Goal: Task Accomplishment & Management: Complete application form

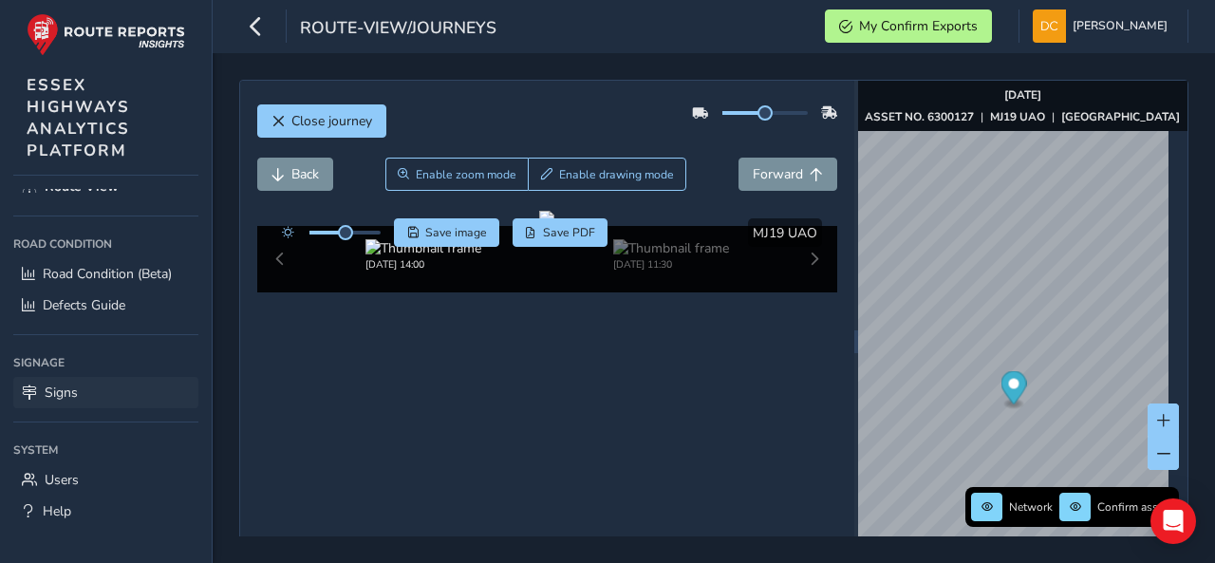
scroll to position [127, 0]
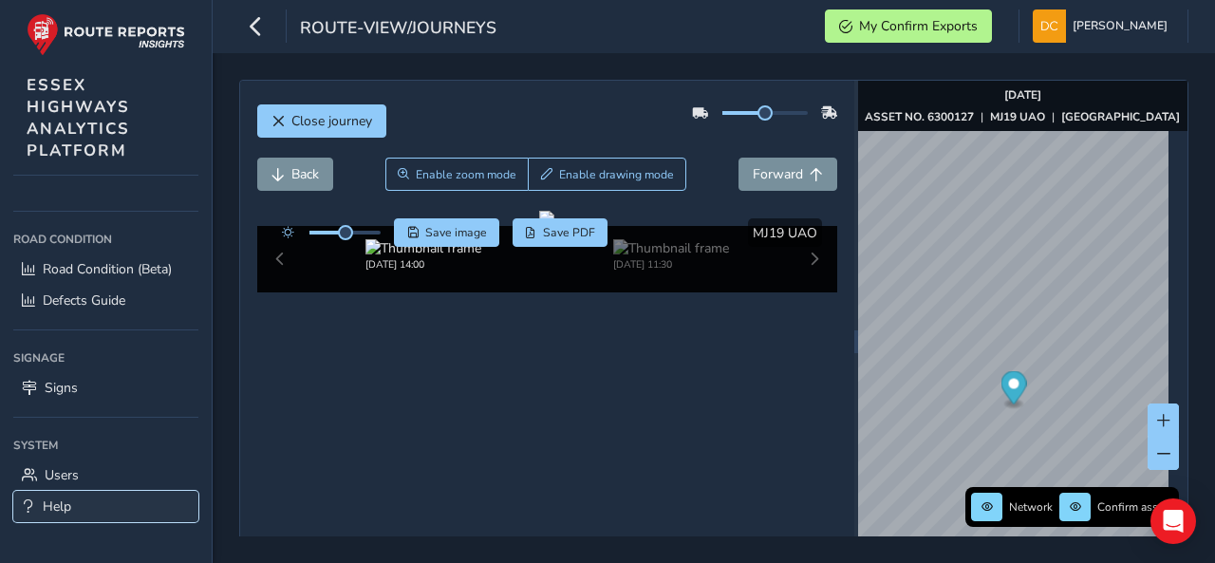
click at [109, 491] on link "Help" at bounding box center [105, 506] width 185 height 31
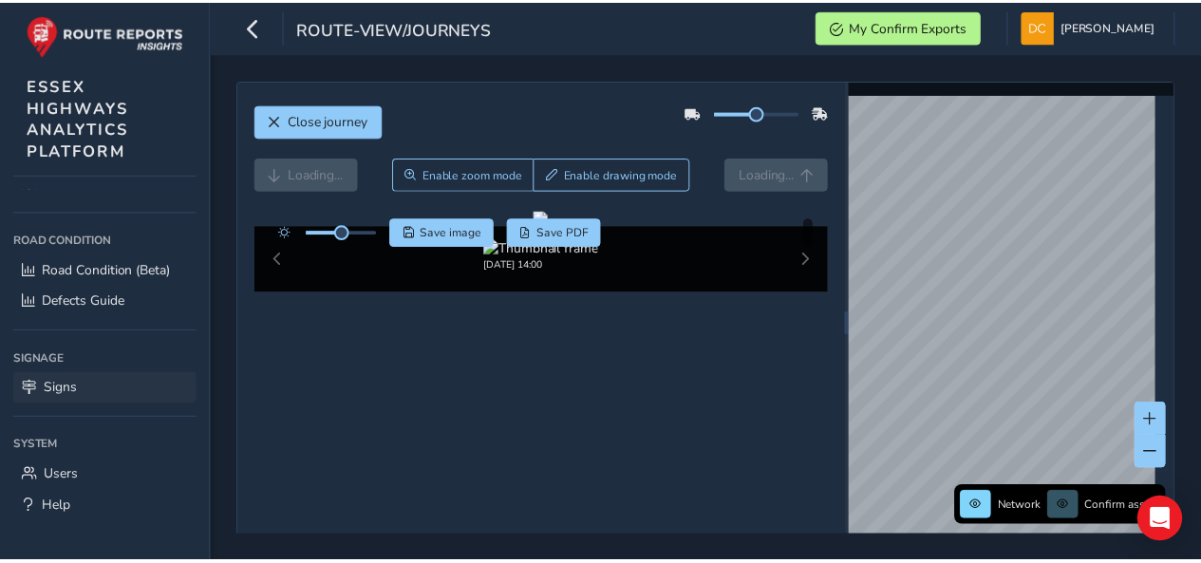
scroll to position [127, 0]
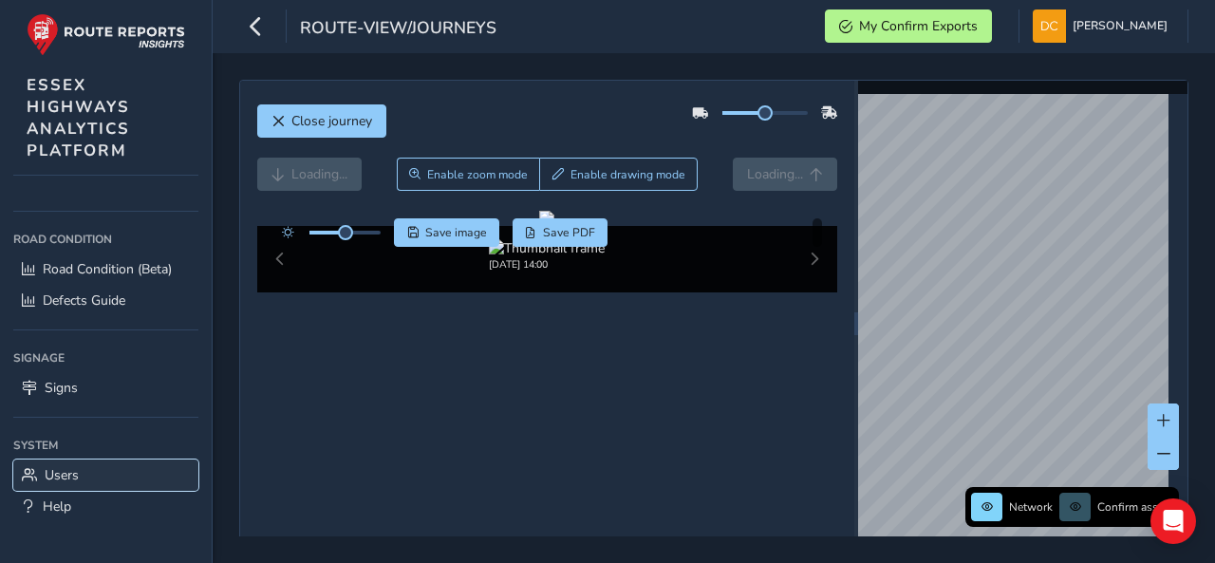
click at [69, 466] on span "Users" at bounding box center [62, 475] width 34 height 18
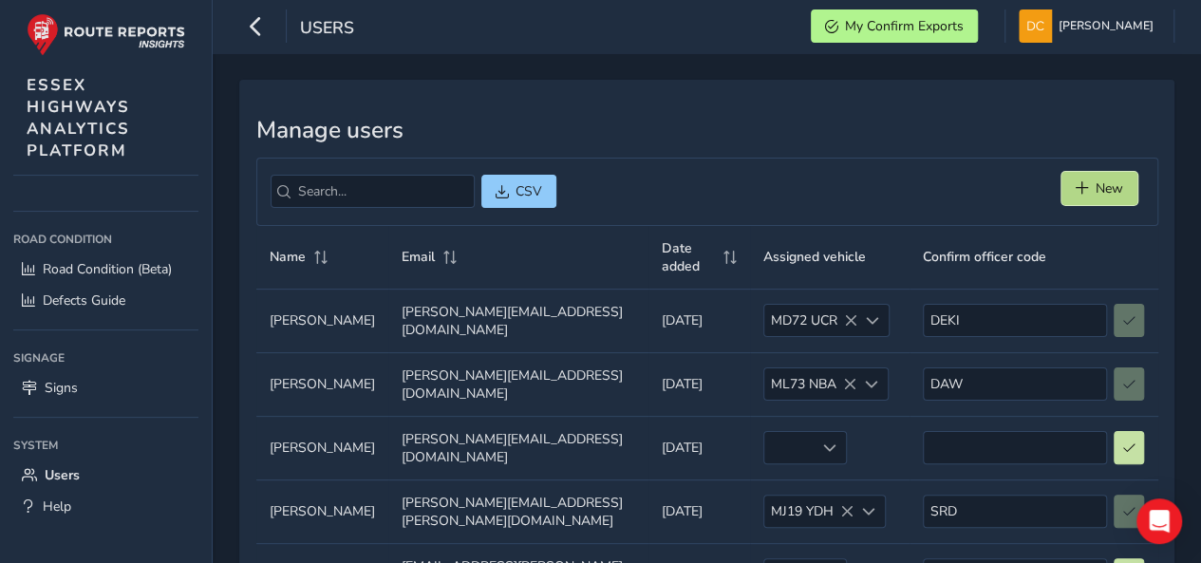
click at [1107, 174] on button "New" at bounding box center [1099, 188] width 76 height 33
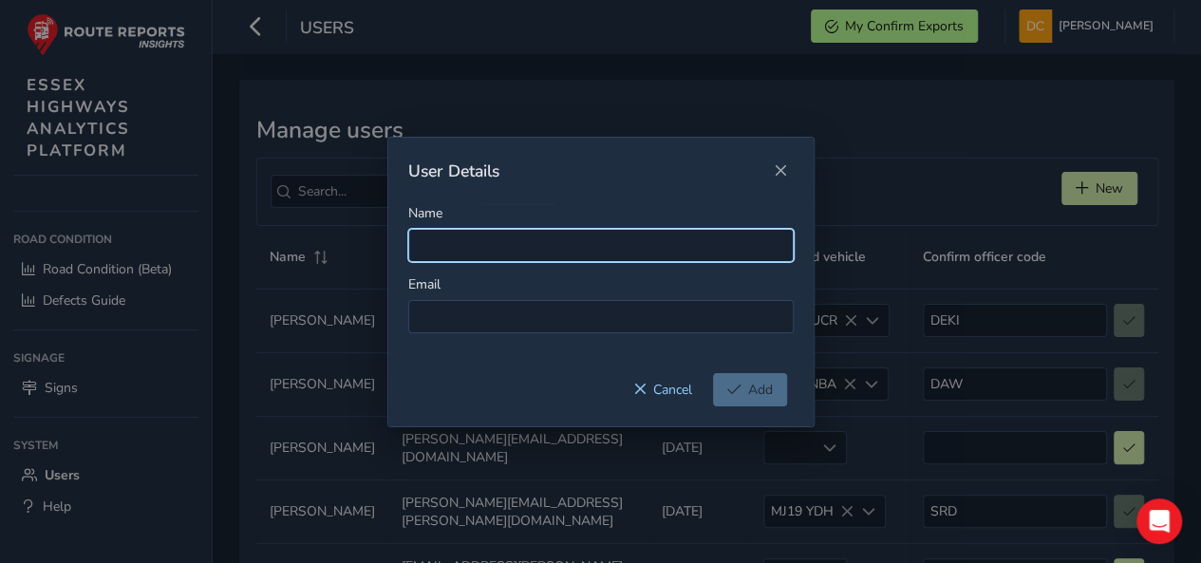
click at [452, 238] on input "Name" at bounding box center [600, 245] width 385 height 33
type input "[PERSON_NAME]"
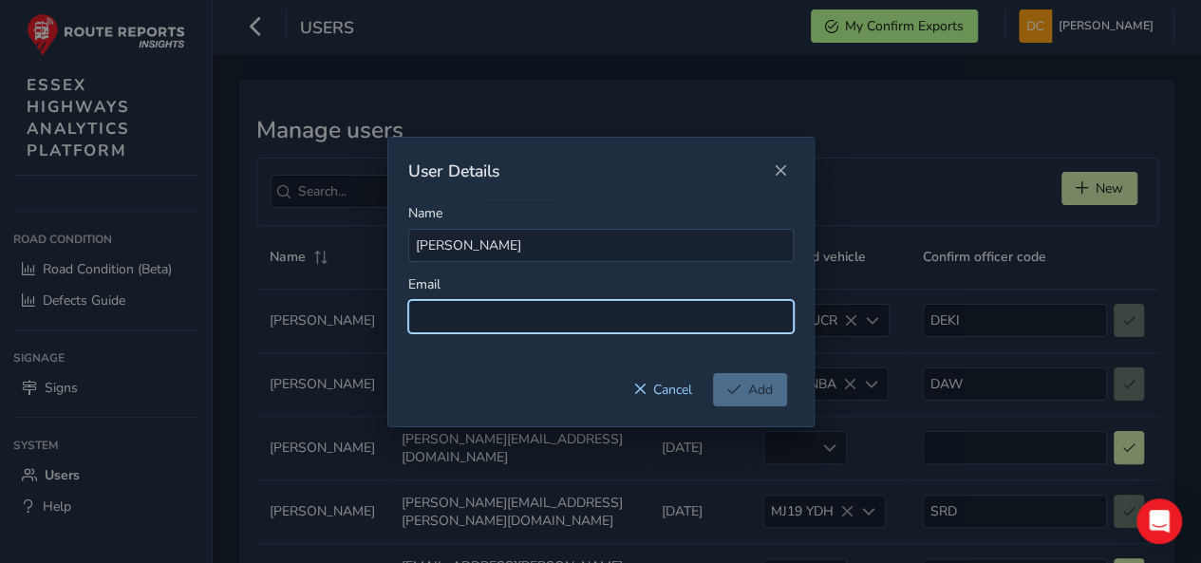
click at [468, 300] on input at bounding box center [600, 316] width 385 height 33
paste input "[PERSON_NAME][EMAIL_ADDRESS][DOMAIN_NAME]"
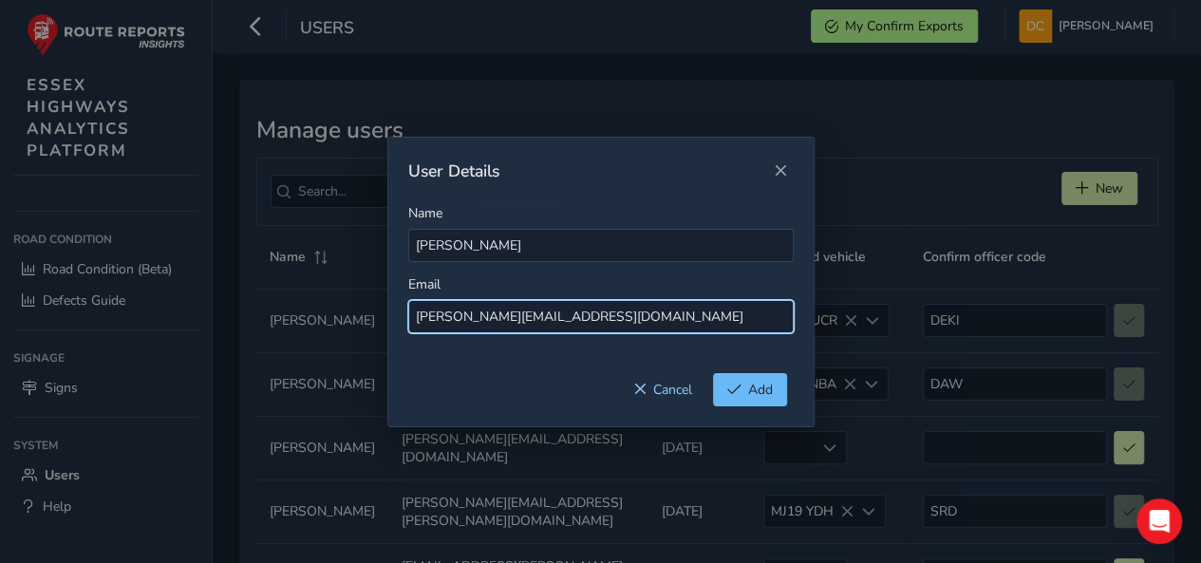
type input "[PERSON_NAME][EMAIL_ADDRESS][DOMAIN_NAME]"
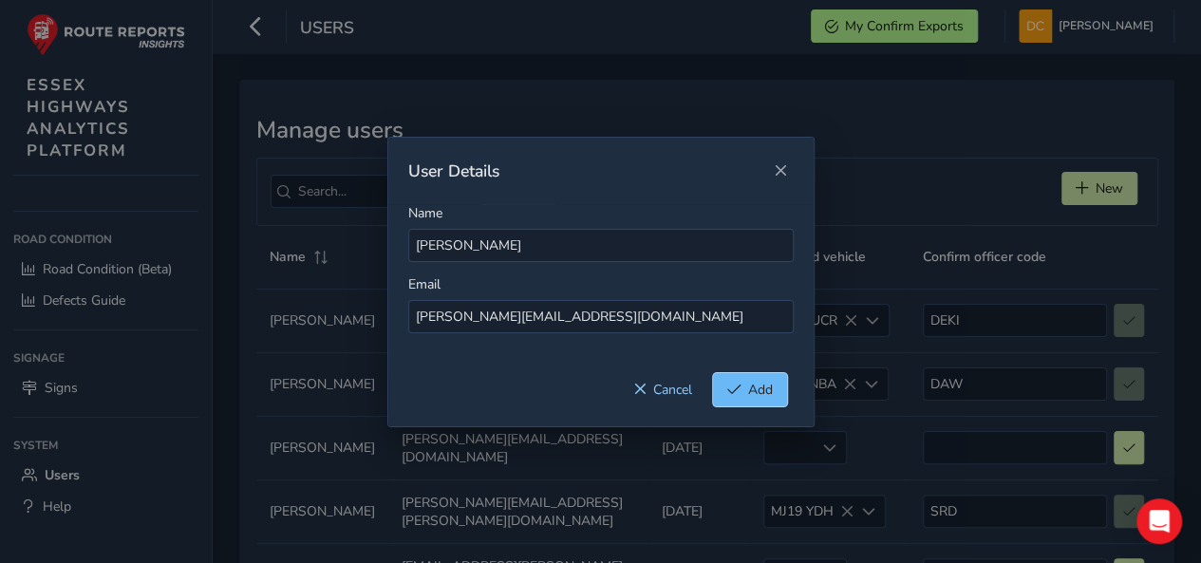
click at [736, 388] on span "Add" at bounding box center [734, 389] width 14 height 13
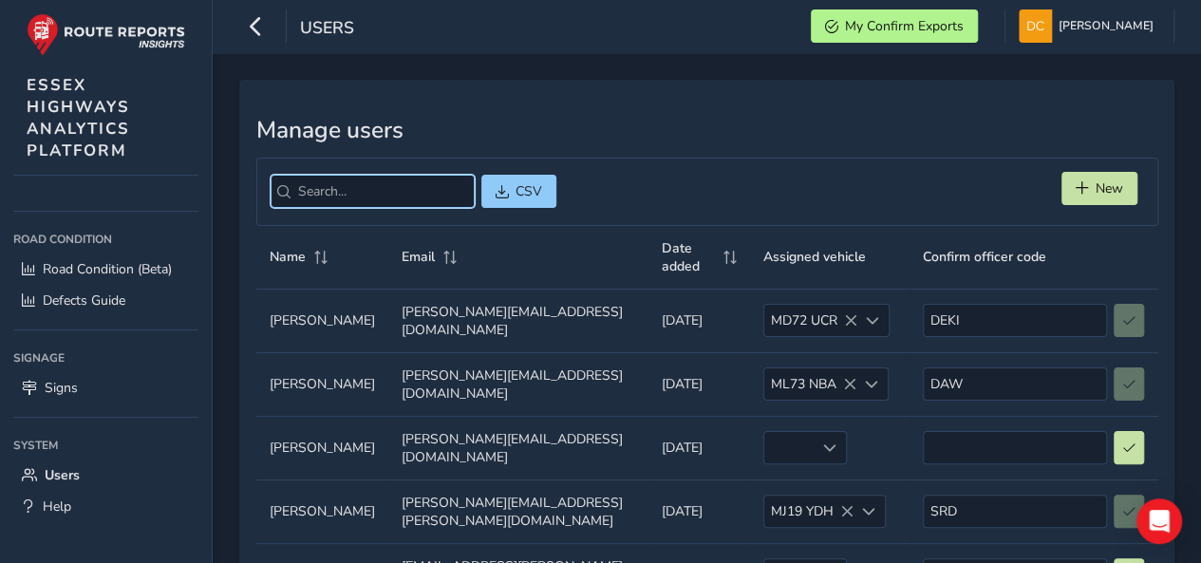
click at [400, 196] on input "search" at bounding box center [373, 191] width 204 height 33
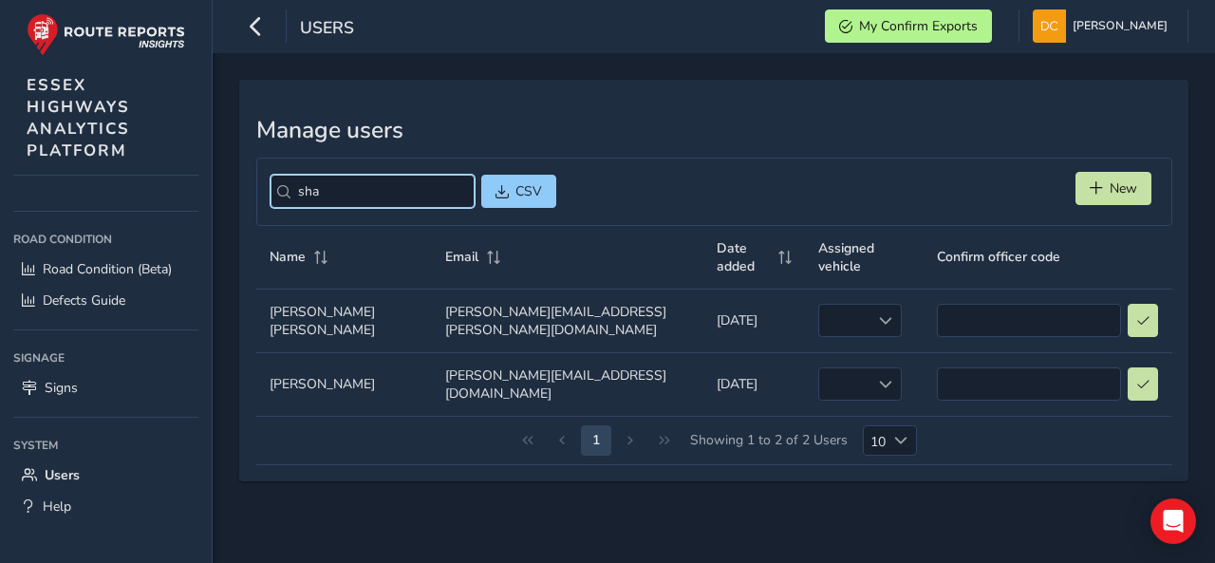
type input "sha"
click at [755, 371] on td "Date added Date added [DATE]" at bounding box center [754, 384] width 103 height 64
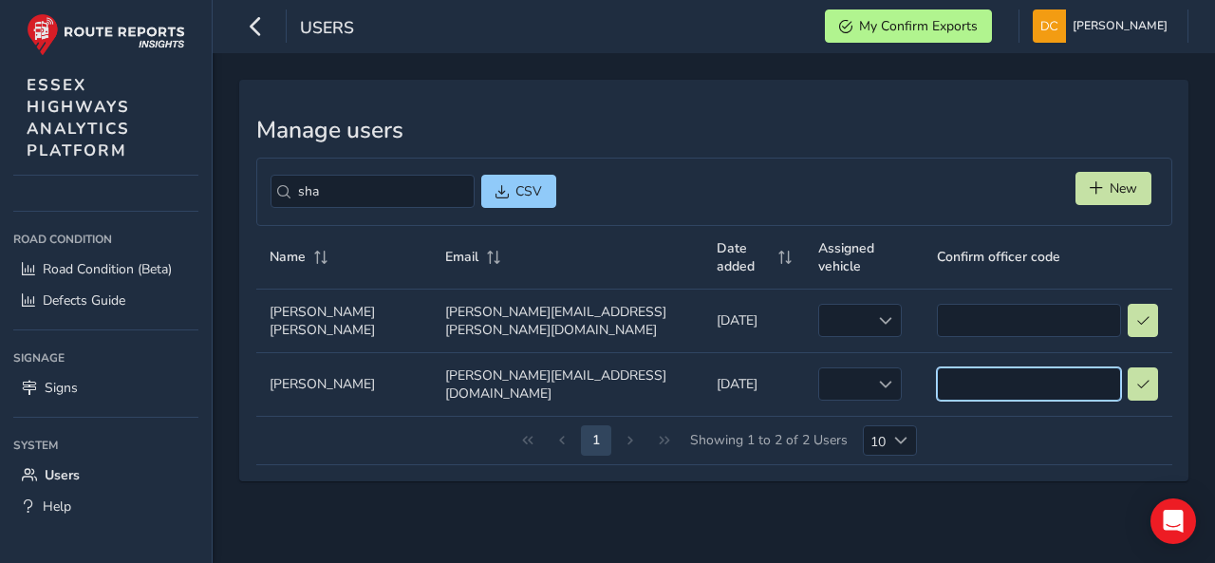
click at [1049, 367] on input at bounding box center [1029, 383] width 184 height 33
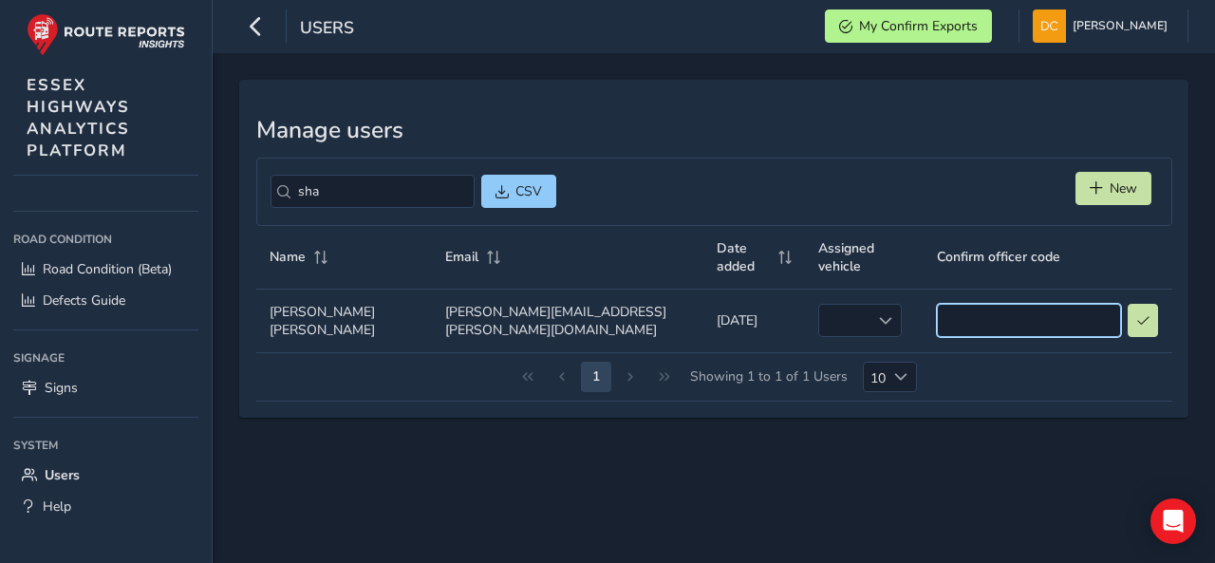
click at [1033, 304] on input at bounding box center [1029, 320] width 184 height 33
type input "SCE"
click at [1128, 305] on button at bounding box center [1143, 320] width 31 height 33
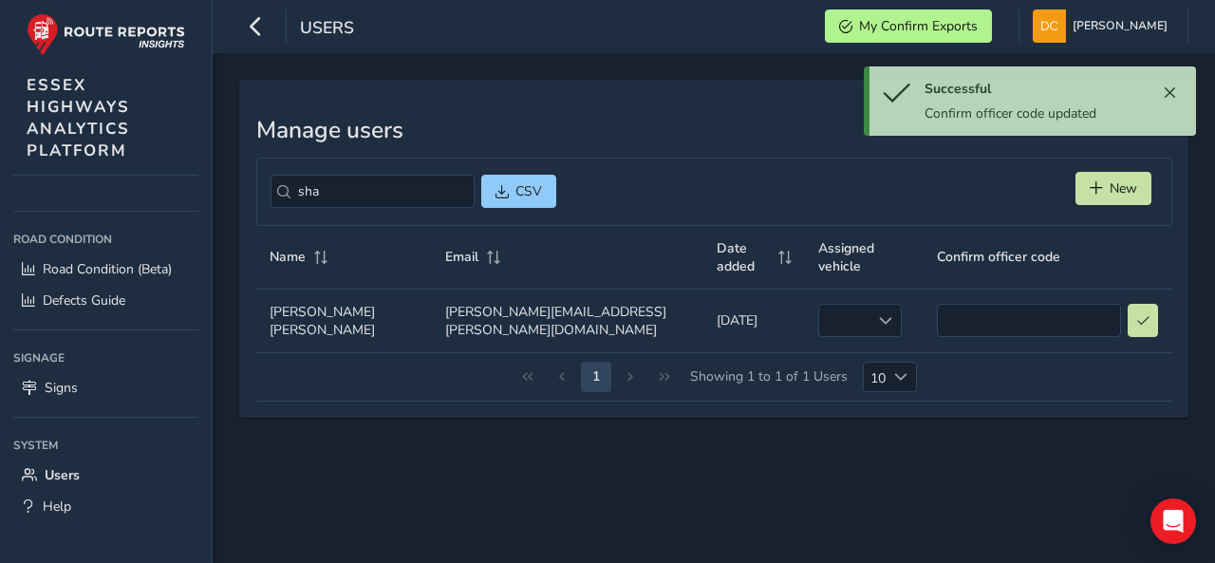
type input "SCE"
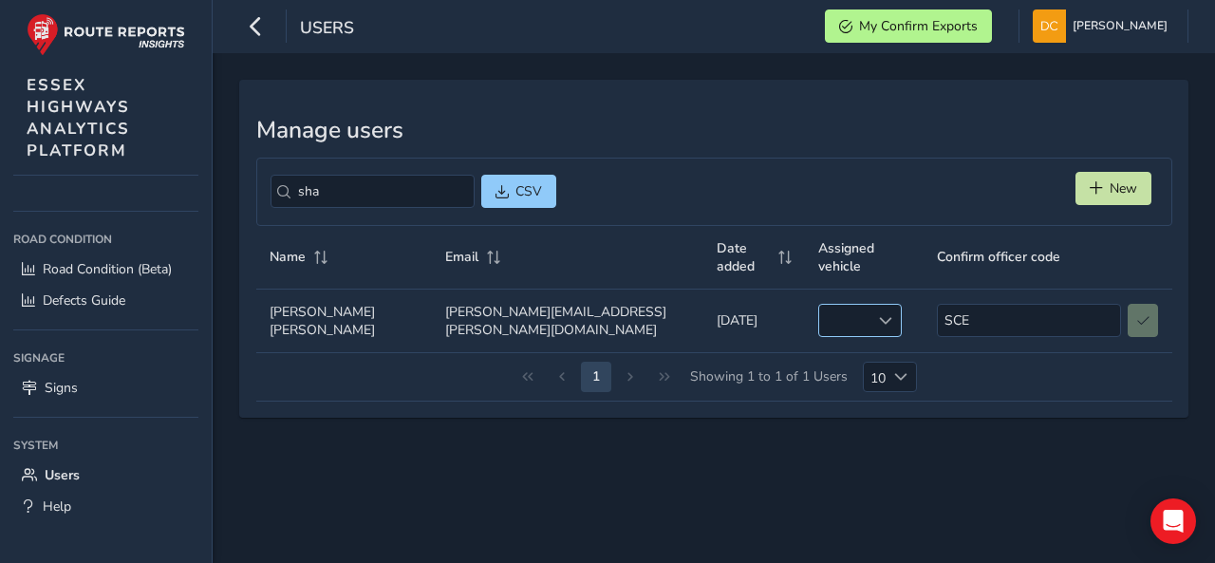
click at [879, 314] on span at bounding box center [885, 320] width 13 height 13
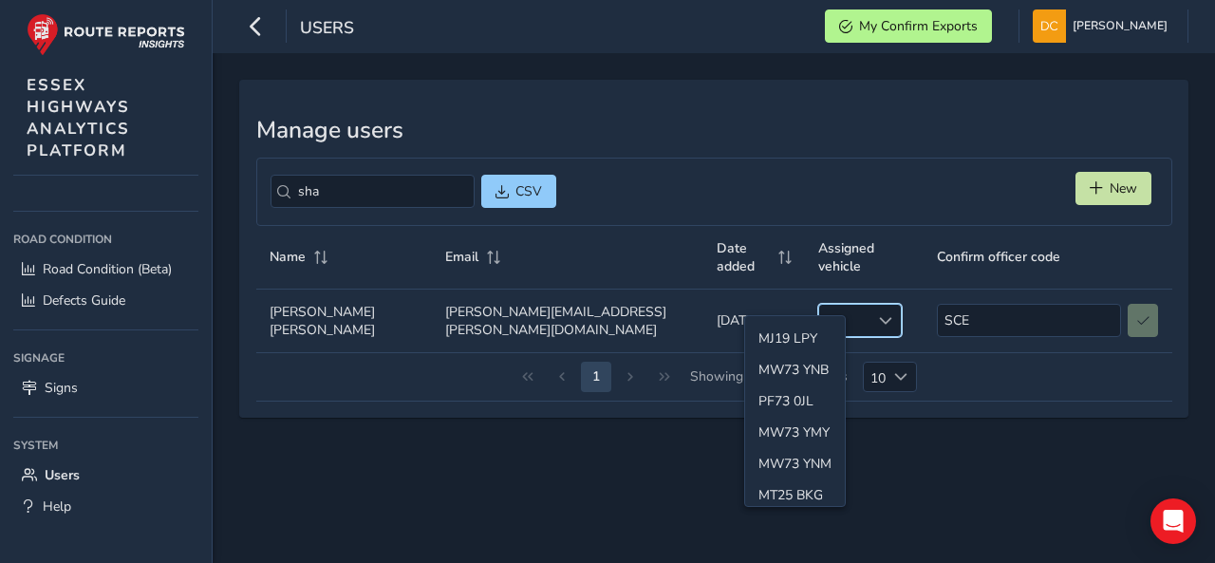
click at [818, 304] on div "empty" at bounding box center [860, 320] width 84 height 33
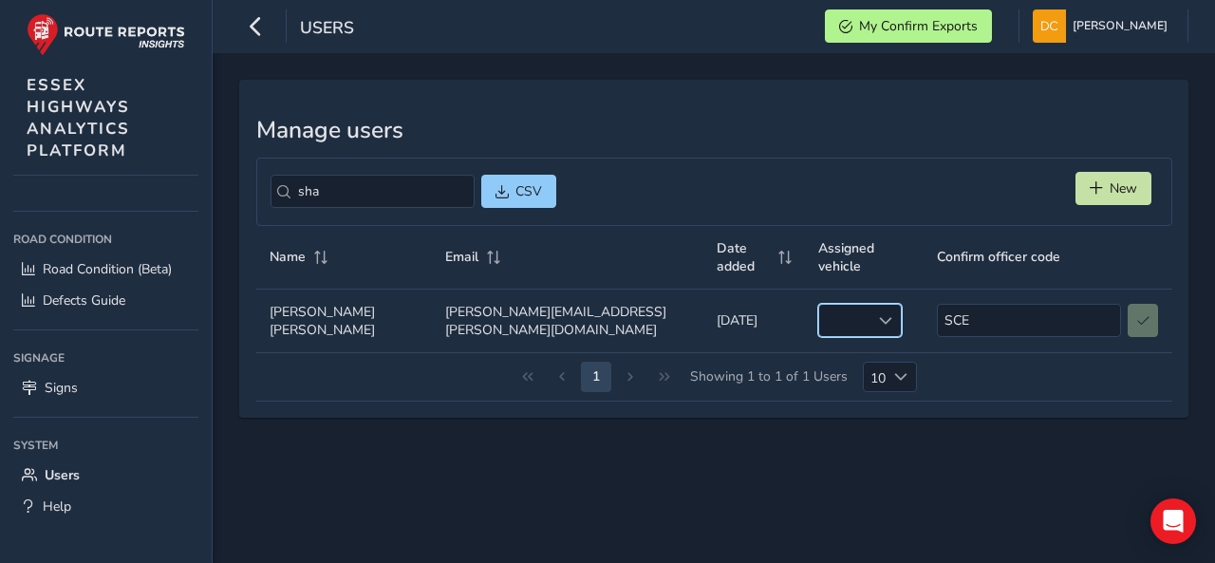
click at [818, 304] on div "empty" at bounding box center [860, 320] width 84 height 33
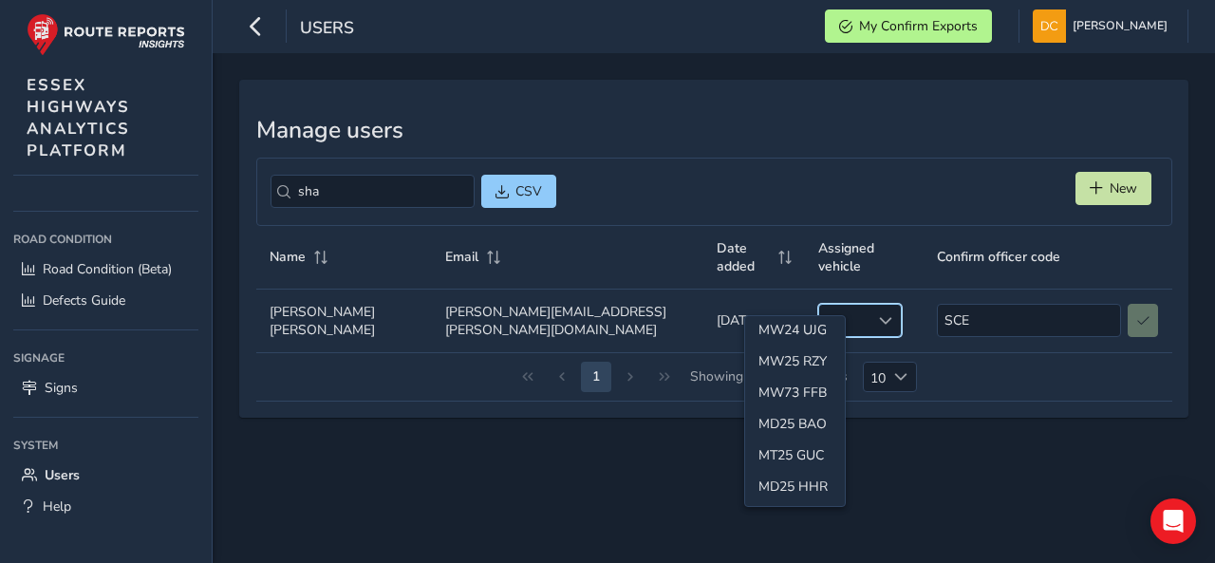
scroll to position [505, 0]
click at [892, 508] on div "Manage users sha CSV New Name Email Date added Assigned vehicle Confirm officer…" at bounding box center [714, 308] width 1002 height 510
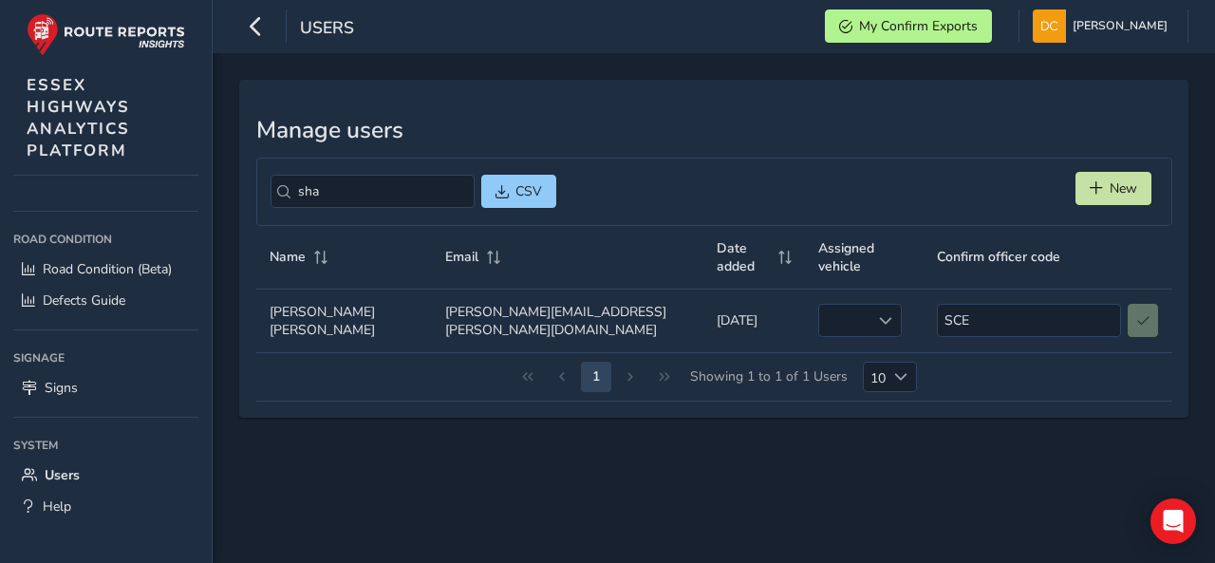
scroll to position [127, 0]
